Goal: Navigation & Orientation: Find specific page/section

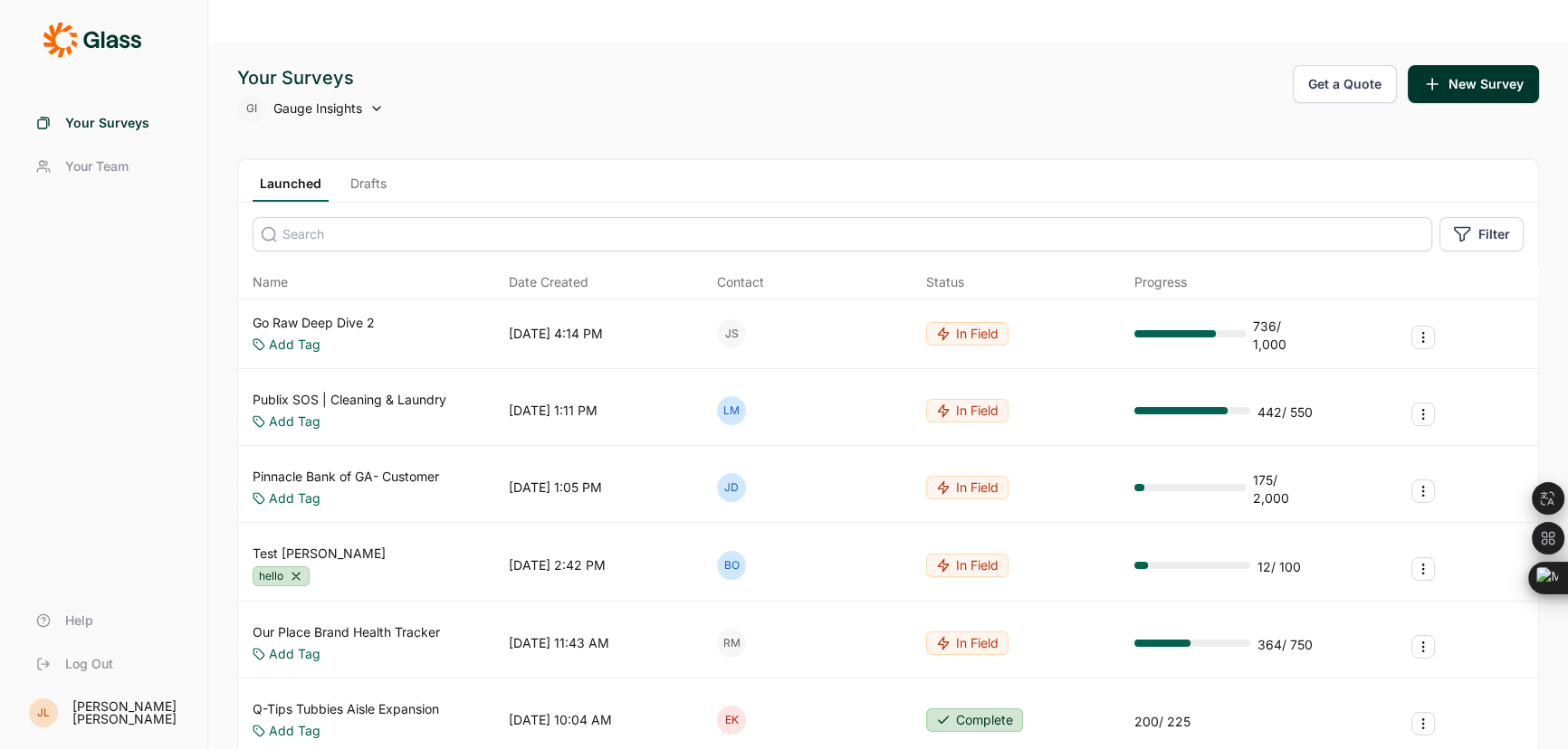
drag, startPoint x: 670, startPoint y: 327, endPoint x: 364, endPoint y: 382, distance: 310.9
click at [93, 500] on div "Your Surveys Your Team Help Log Out" at bounding box center [103, 394] width 163 height 585
